Goal: Task Accomplishment & Management: Use online tool/utility

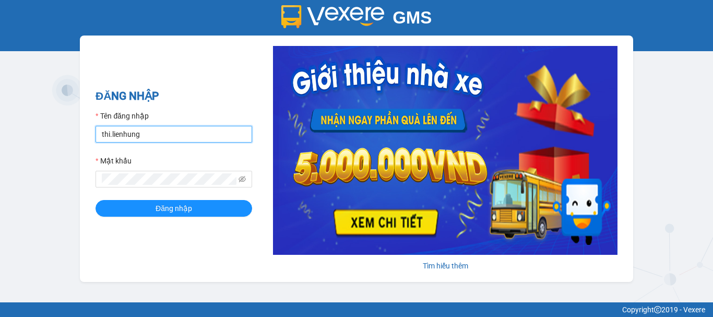
click at [146, 134] on input "thi.lienhung" at bounding box center [174, 134] width 157 height 17
type input "giang.lienhung"
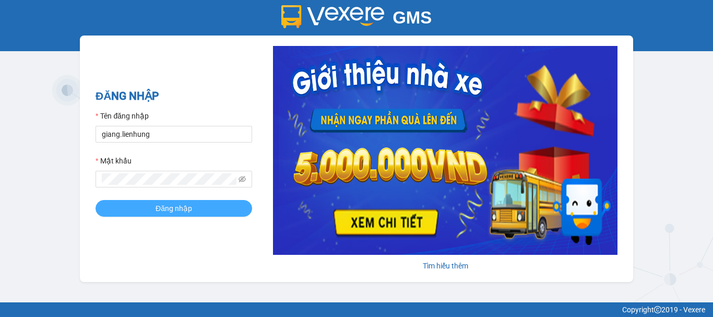
click at [162, 207] on span "Đăng nhập" at bounding box center [174, 208] width 37 height 11
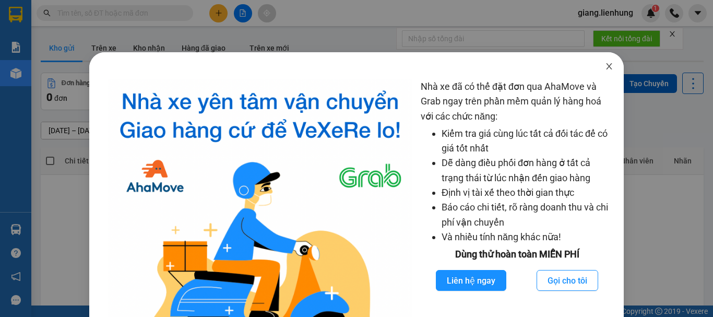
click at [609, 67] on span "Close" at bounding box center [608, 66] width 29 height 29
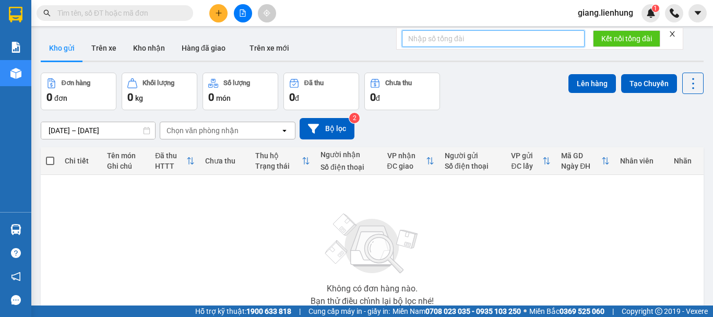
click at [451, 37] on input "text" at bounding box center [493, 38] width 183 height 17
type input "149"
drag, startPoint x: 419, startPoint y: 34, endPoint x: 369, endPoint y: 37, distance: 49.7
click at [369, 36] on body "Kết quả tìm kiếm ( 0 ) Bộ lọc No Data giang.lienhung 1 Báo cáo Báo cáo dòng tiề…" at bounding box center [356, 158] width 713 height 317
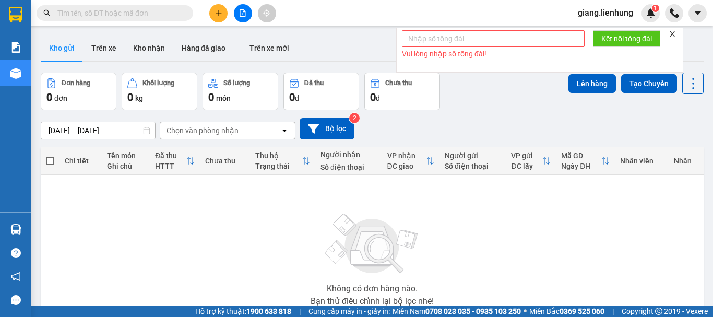
click at [71, 16] on input "text" at bounding box center [118, 12] width 123 height 11
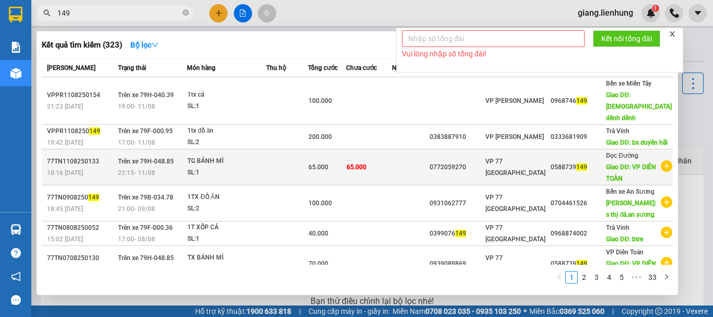
type input "149"
click at [424, 165] on td at bounding box center [411, 167] width 38 height 36
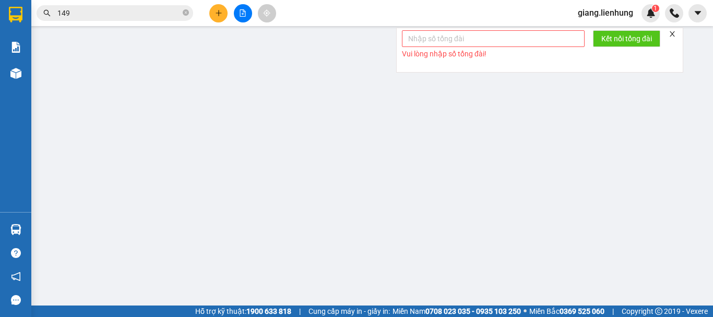
type input "0772059270"
type input "0588739149"
type input "VP DIÊN TOÀN"
type input "65.000"
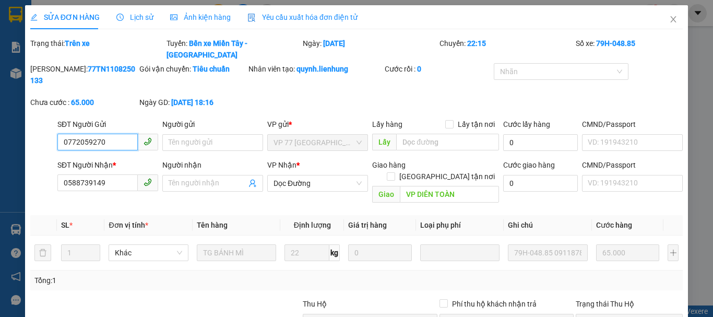
scroll to position [86, 0]
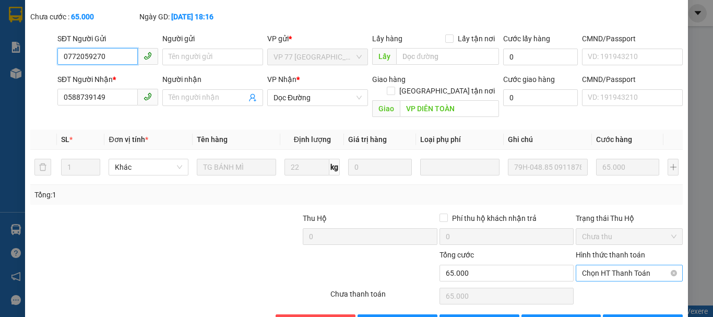
click at [604, 265] on span "Chọn HT Thanh Toán" at bounding box center [629, 273] width 94 height 16
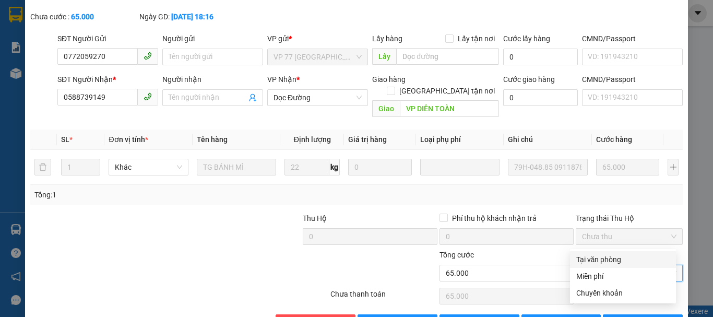
click at [609, 256] on div "Tại văn phòng" at bounding box center [622, 259] width 93 height 11
type input "0"
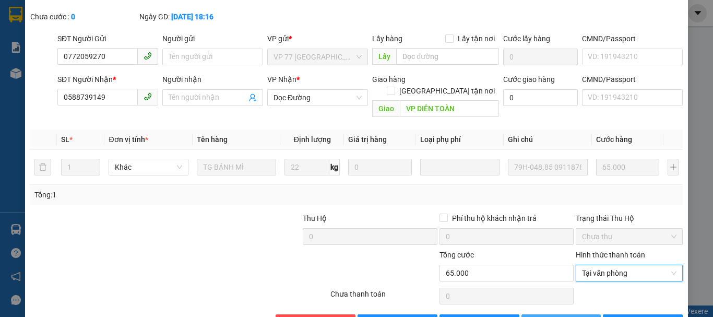
click at [547, 316] on span "Lưu thay đổi" at bounding box center [583, 322] width 84 height 11
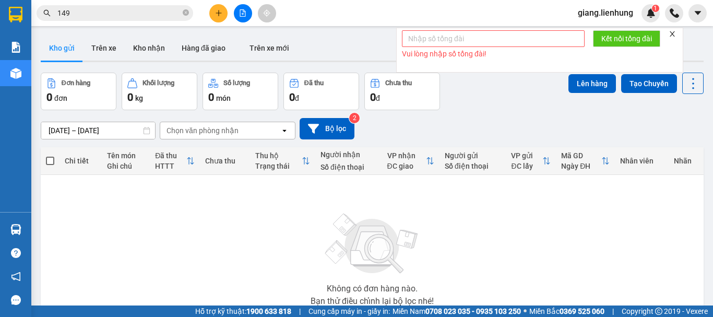
click at [100, 16] on input "149" at bounding box center [118, 12] width 123 height 11
